Goal: Information Seeking & Learning: Learn about a topic

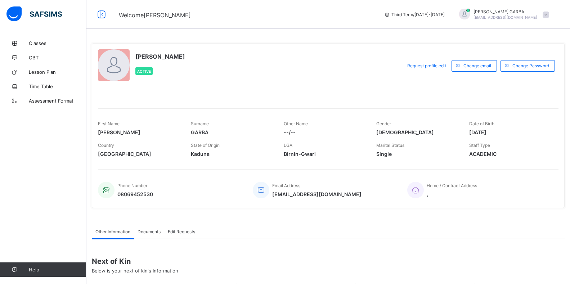
click at [32, 40] on link "Classes" at bounding box center [43, 43] width 86 height 14
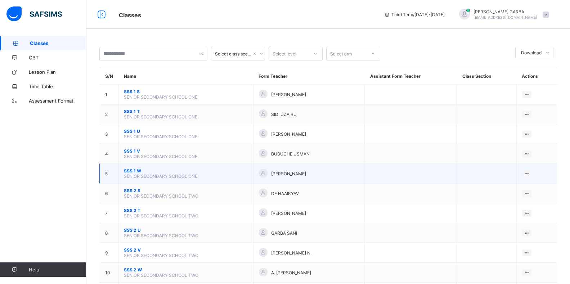
click at [135, 170] on span "SSS 1 W" at bounding box center [186, 170] width 124 height 5
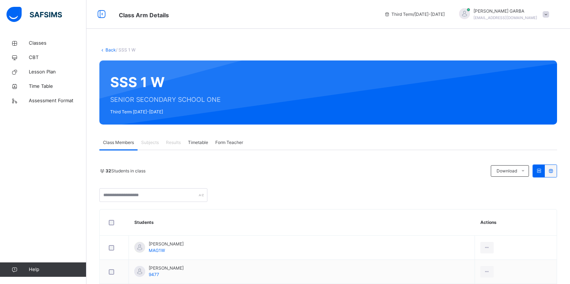
click at [158, 144] on span "Subjects" at bounding box center [150, 142] width 18 height 6
click at [151, 141] on span "Subjects" at bounding box center [150, 142] width 18 height 6
click at [145, 144] on span "Subjects" at bounding box center [150, 142] width 18 height 6
drag, startPoint x: 150, startPoint y: 142, endPoint x: 148, endPoint y: 148, distance: 7.3
click at [149, 141] on span "Subjects" at bounding box center [150, 142] width 18 height 6
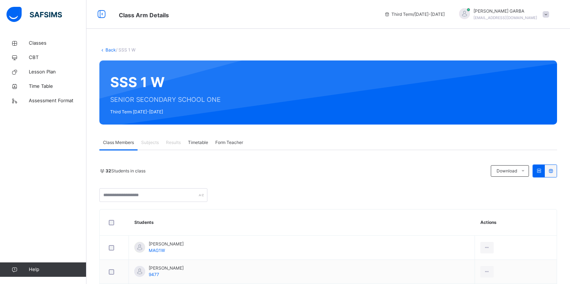
click at [148, 148] on div "Subjects" at bounding box center [150, 142] width 25 height 14
click at [149, 141] on span "Subjects" at bounding box center [150, 142] width 18 height 6
click at [149, 142] on span "Subjects" at bounding box center [150, 142] width 18 height 6
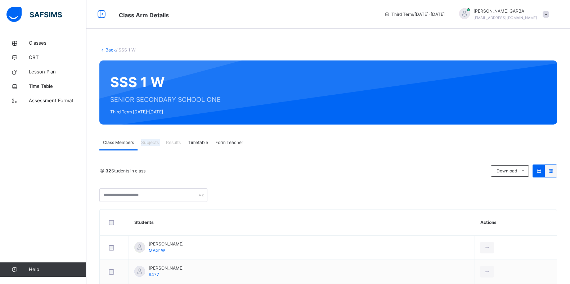
click at [149, 142] on span "Subjects" at bounding box center [150, 142] width 18 height 6
click at [152, 142] on span "Subjects" at bounding box center [150, 142] width 18 height 6
click at [43, 40] on span "Classes" at bounding box center [58, 43] width 58 height 7
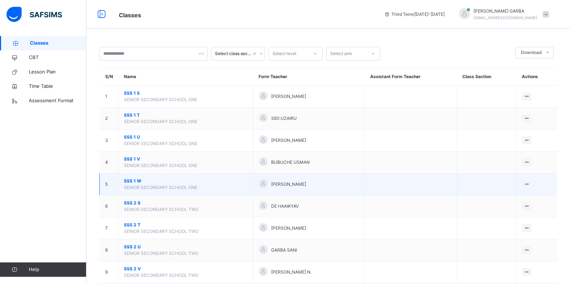
click at [136, 181] on span "SSS 1 W" at bounding box center [186, 181] width 124 height 6
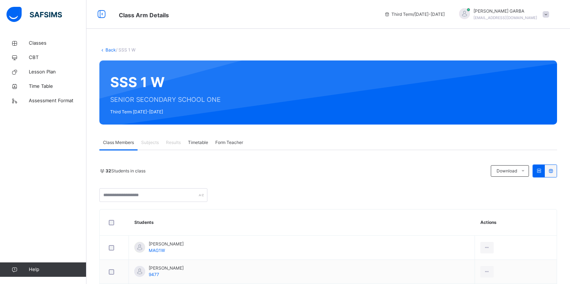
click at [149, 143] on span "Subjects" at bounding box center [150, 142] width 18 height 6
click at [150, 142] on span "Subjects" at bounding box center [150, 142] width 18 height 6
click at [150, 140] on span "Subjects" at bounding box center [150, 142] width 18 height 6
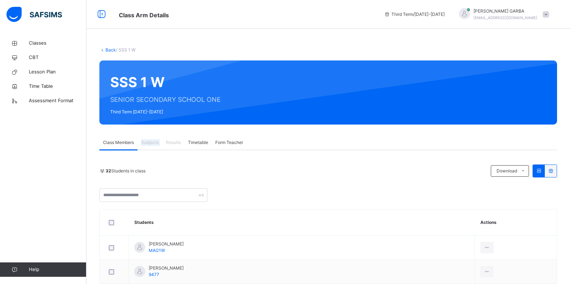
click at [150, 140] on span "Subjects" at bounding box center [150, 142] width 18 height 6
click at [166, 168] on div "32 Students in class" at bounding box center [293, 171] width 388 height 6
